Goal: Check status

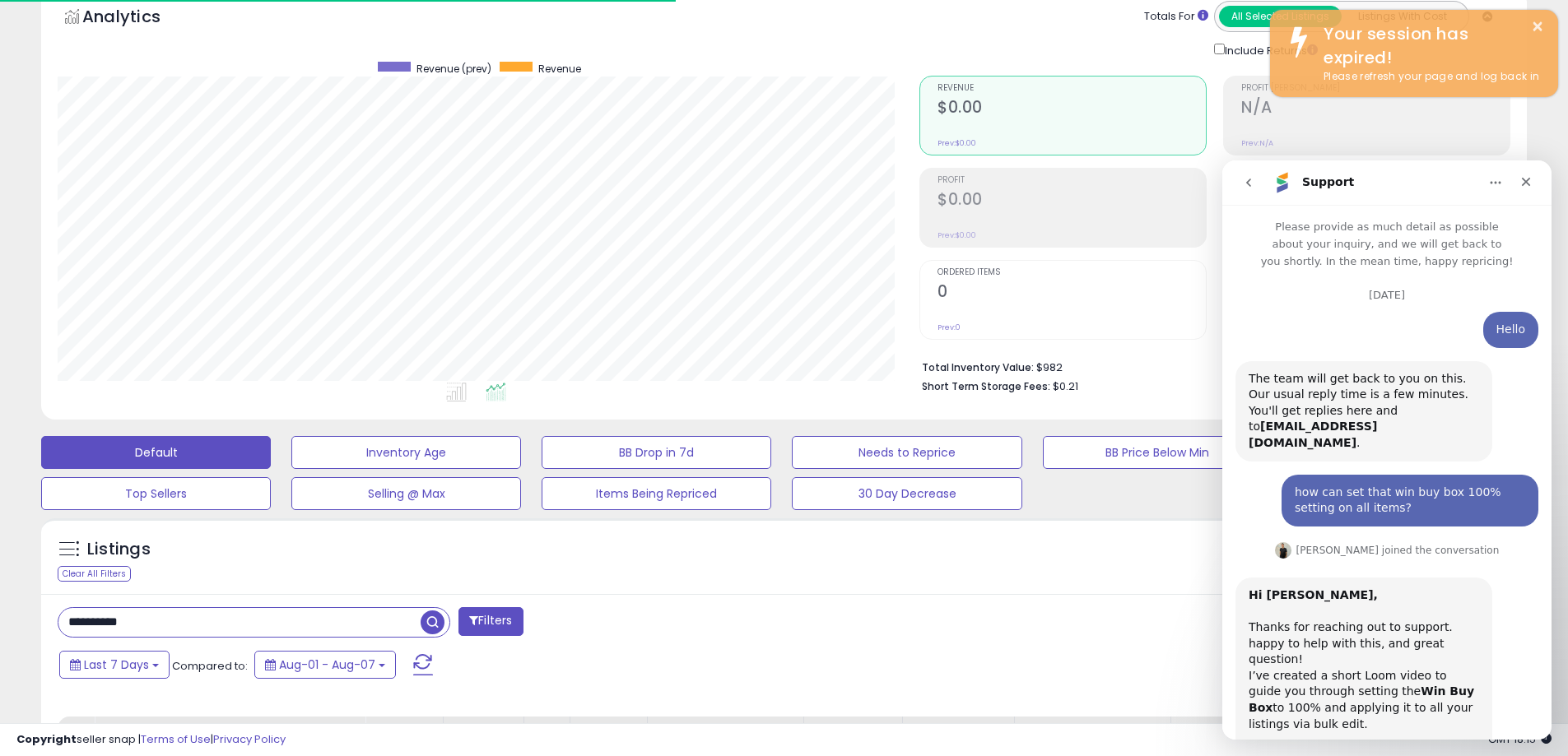
scroll to position [696, 0]
